Goal: Task Accomplishment & Management: Complete application form

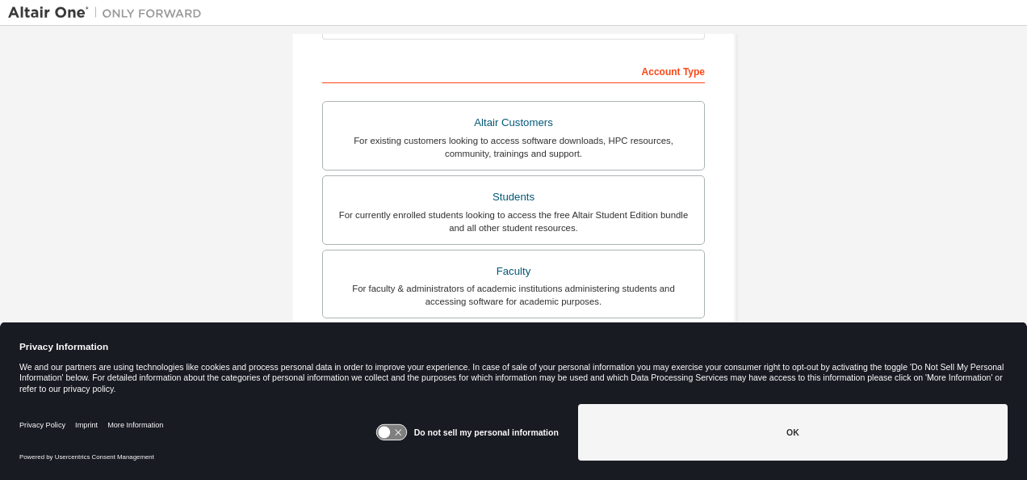
scroll to position [200, 0]
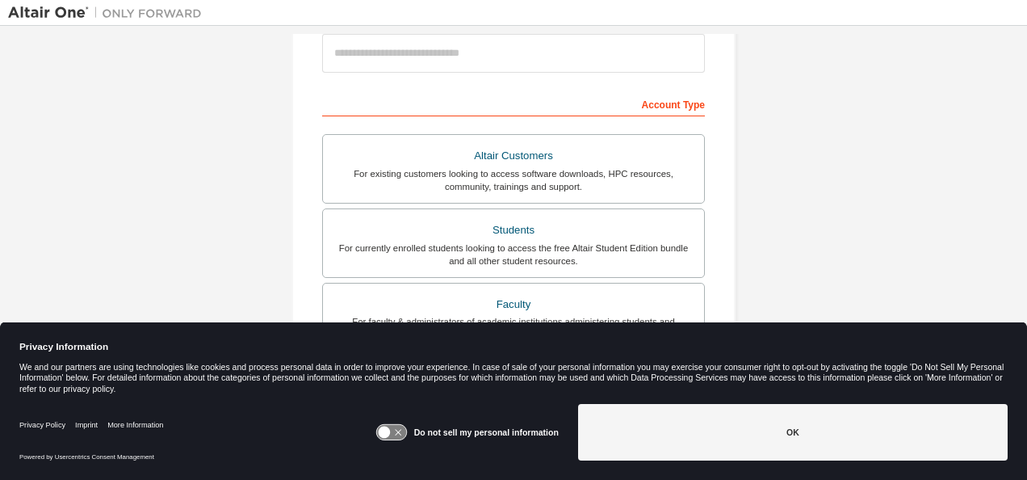
click at [400, 434] on icon at bounding box center [398, 432] width 6 height 6
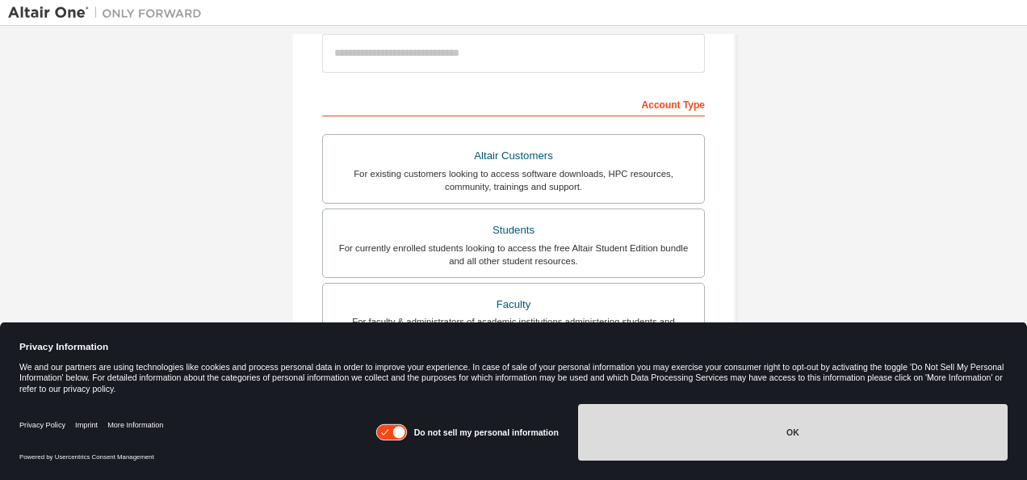
click at [647, 439] on button "OK" at bounding box center [792, 432] width 429 height 57
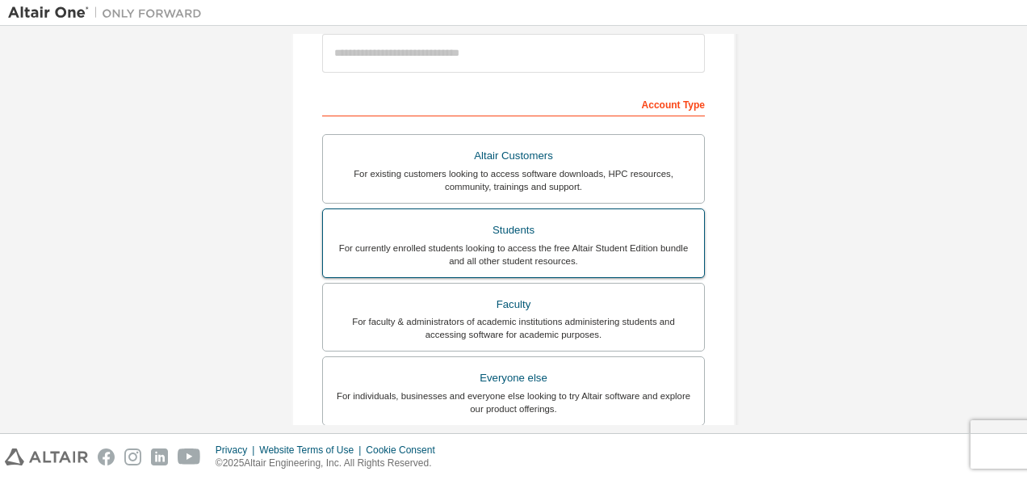
click at [513, 244] on div "For currently enrolled students looking to access the free Altair Student Editi…" at bounding box center [514, 254] width 362 height 26
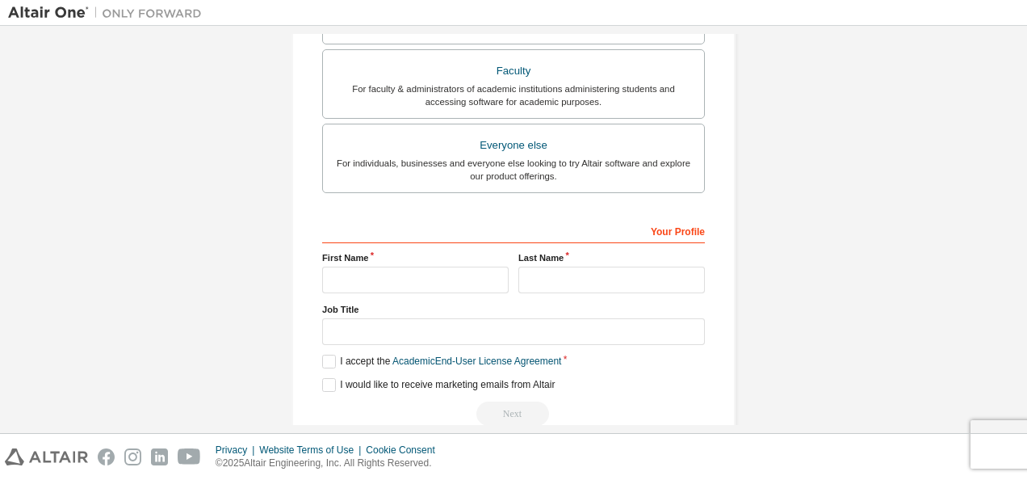
scroll to position [480, 0]
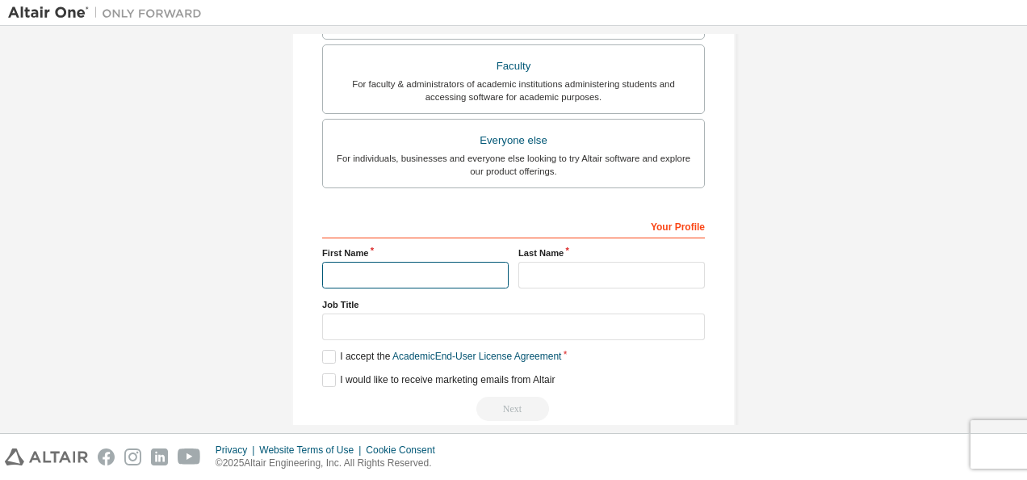
click at [427, 268] on input "text" at bounding box center [415, 275] width 186 height 27
type input "*****"
type input "**********"
type input "*****"
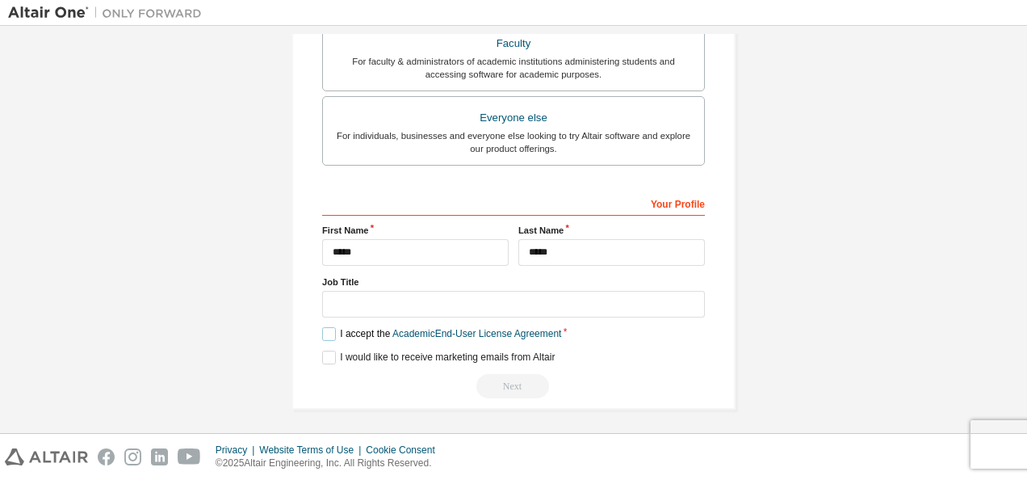
click at [330, 327] on label "I accept the Academic End-User License Agreement" at bounding box center [441, 334] width 239 height 14
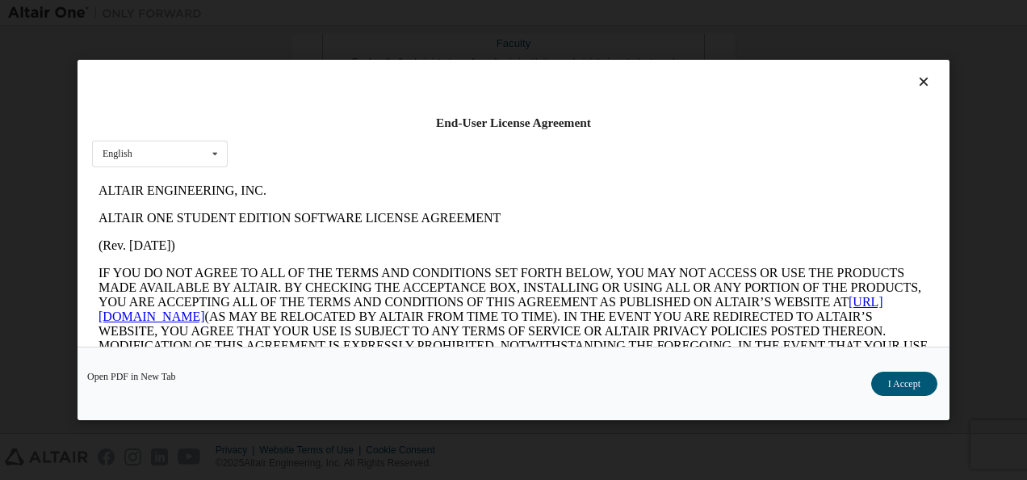
scroll to position [0, 0]
click at [914, 370] on div "Open PDF in New Tab I Accept" at bounding box center [513, 382] width 872 height 73
click at [903, 381] on button "I Accept" at bounding box center [904, 383] width 66 height 24
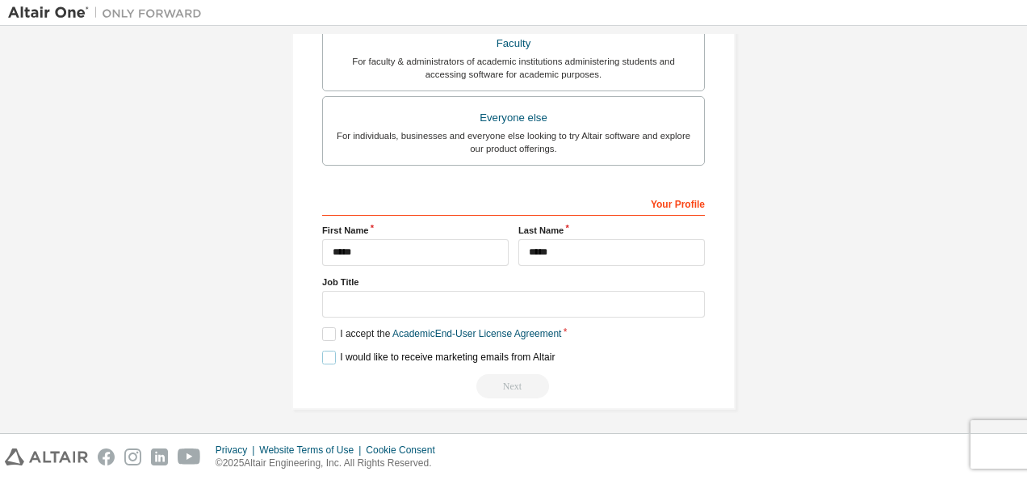
click at [322, 350] on label "I would like to receive marketing emails from Altair" at bounding box center [438, 357] width 232 height 14
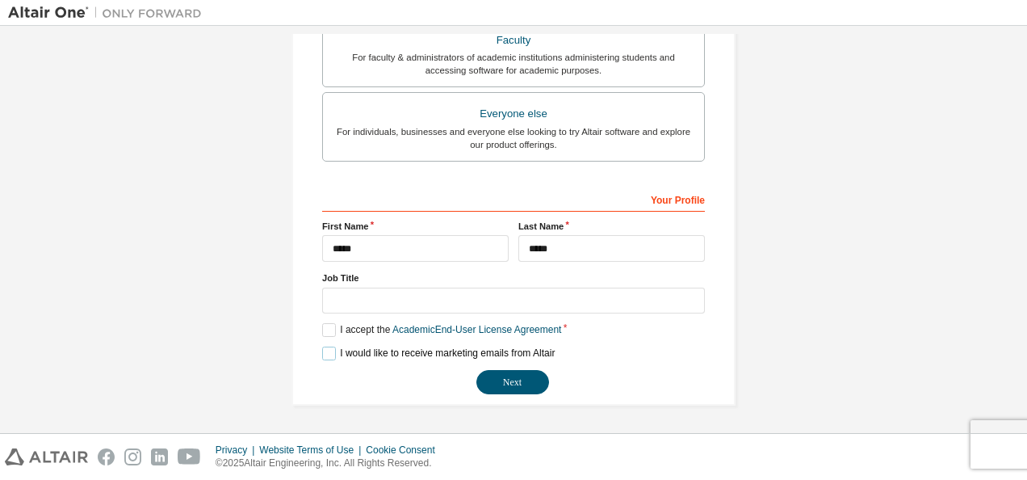
scroll to position [460, 0]
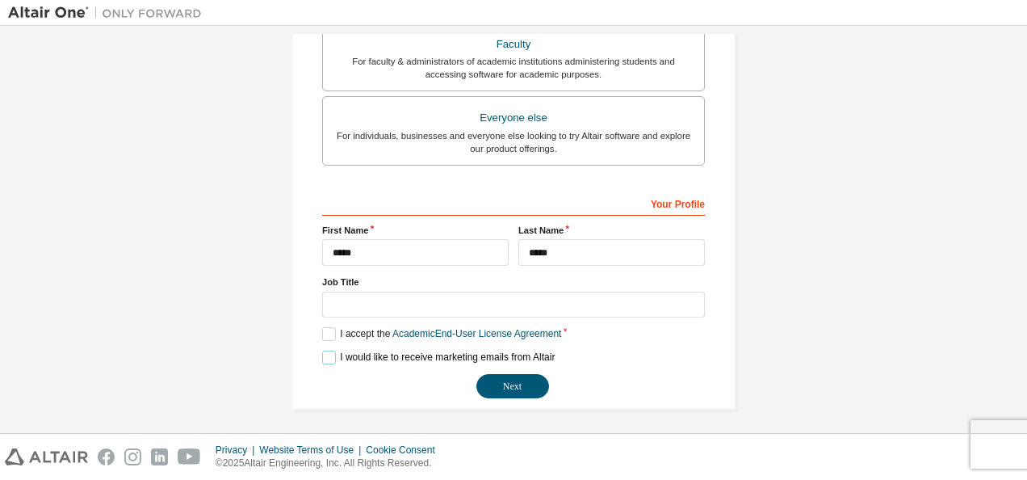
click at [325, 350] on label "I would like to receive marketing emails from Altair" at bounding box center [438, 357] width 232 height 14
click at [507, 387] on button "Next" at bounding box center [512, 386] width 73 height 24
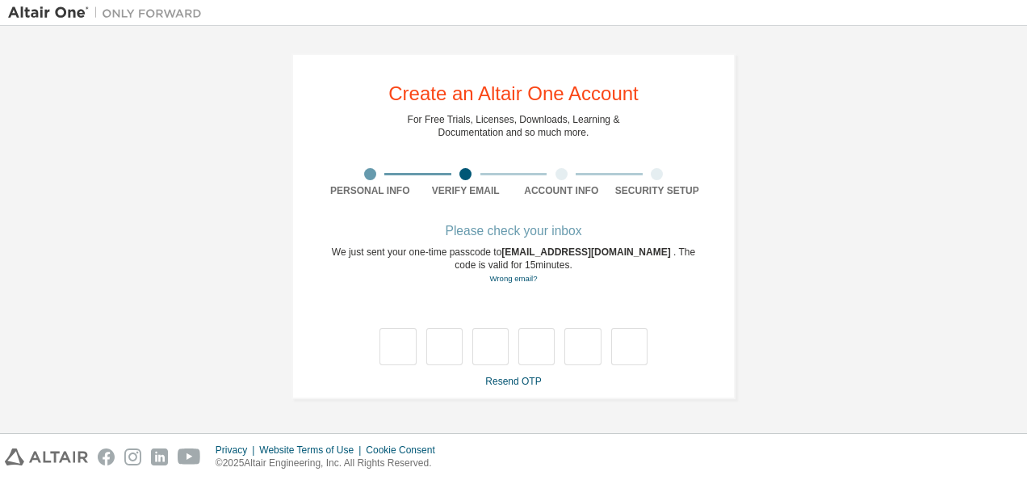
scroll to position [0, 0]
type input "*"
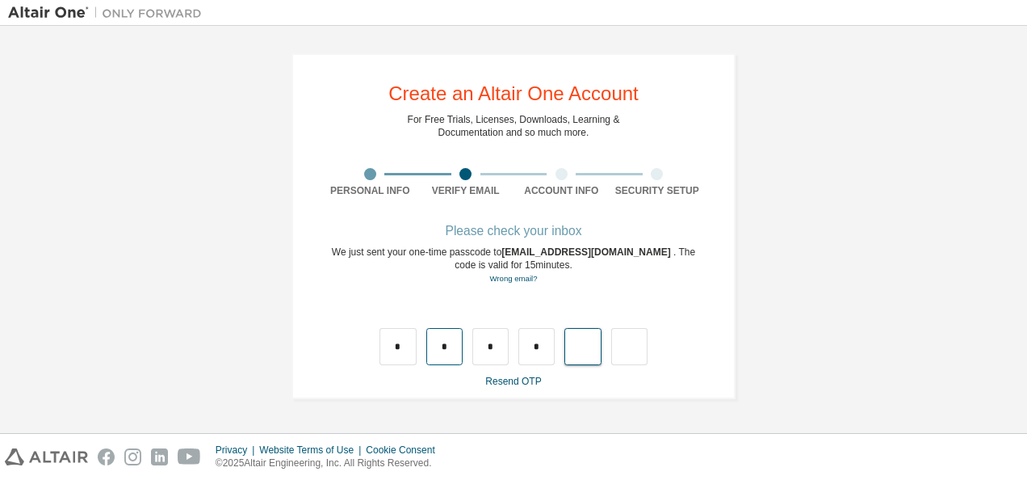
type input "*"
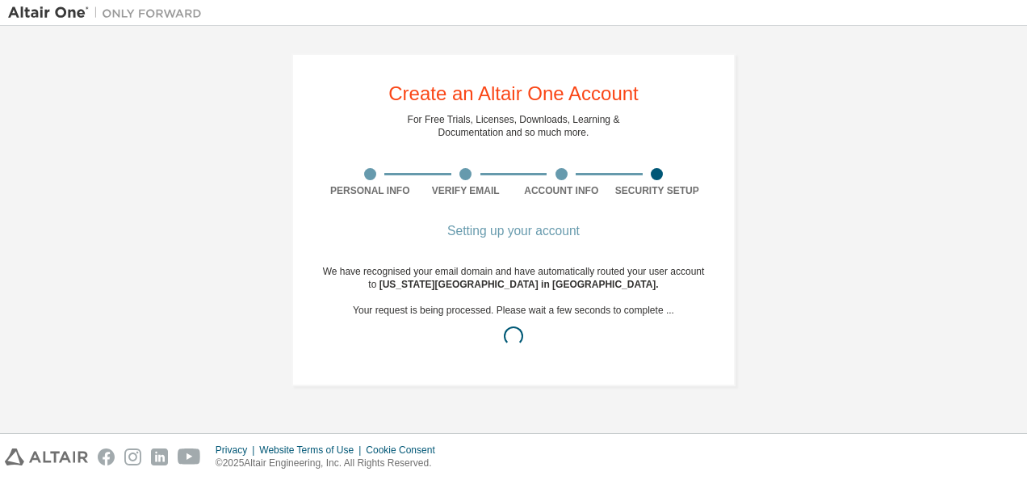
click at [752, 297] on div "Create an Altair One Account For Free Trials, Licenses, Downloads, Learning & D…" at bounding box center [513, 219] width 483 height 371
